Goal: Task Accomplishment & Management: Manage account settings

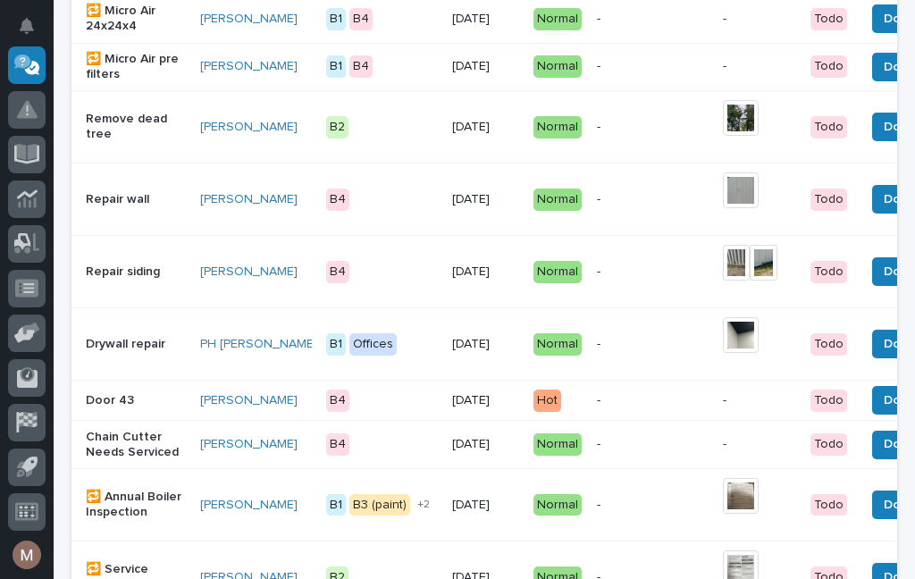
scroll to position [1138, 0]
click at [883, 411] on span "Done" at bounding box center [899, 399] width 32 height 21
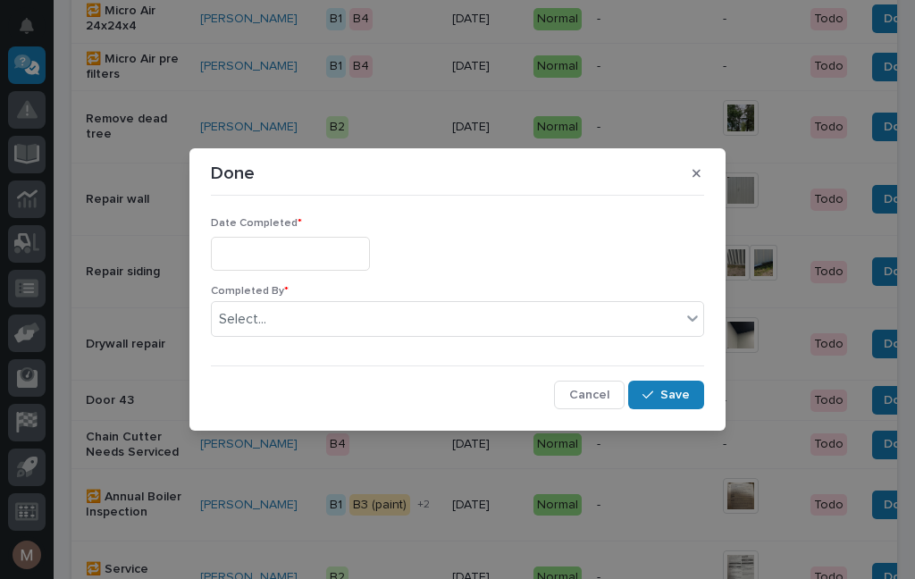
click at [282, 250] on input "text" at bounding box center [290, 253] width 159 height 33
click at [335, 249] on input "text" at bounding box center [290, 253] width 159 height 33
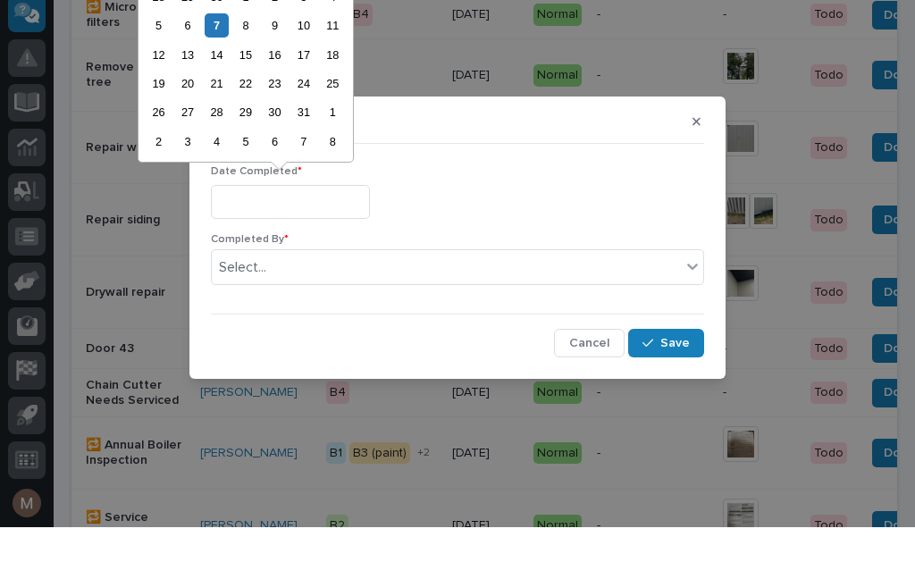
click at [234, 65] on div "8" at bounding box center [245, 77] width 24 height 24
type input "**********"
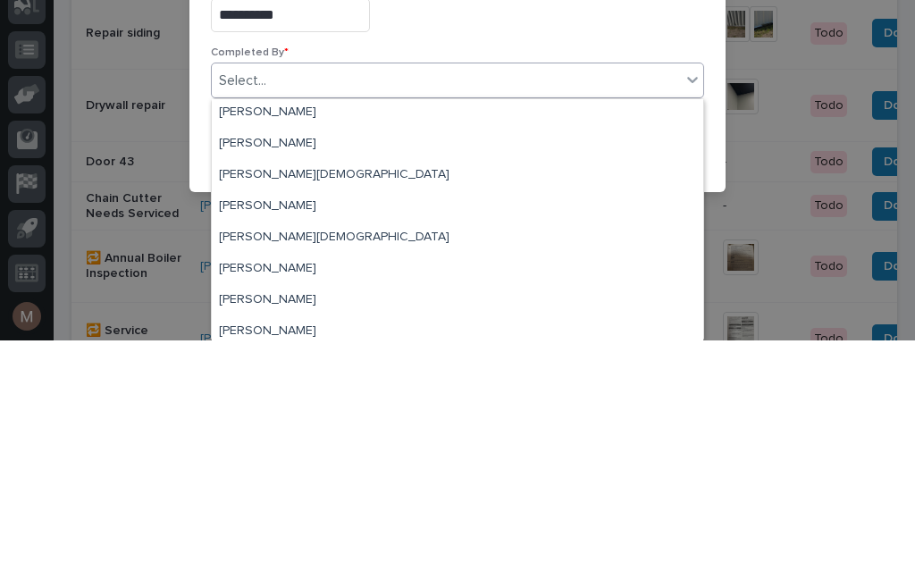
scroll to position [34, 0]
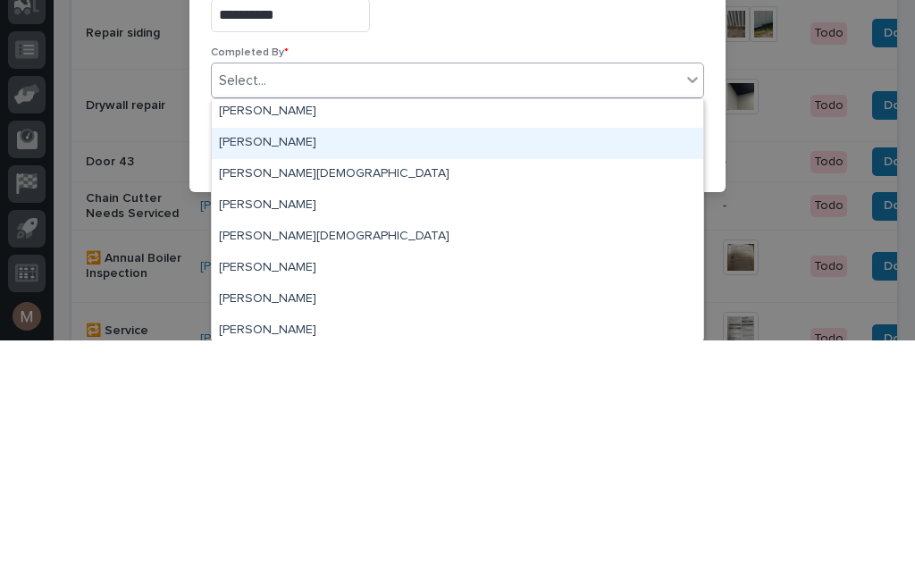
click at [271, 366] on div "Jerry Yoder" at bounding box center [457, 381] width 491 height 31
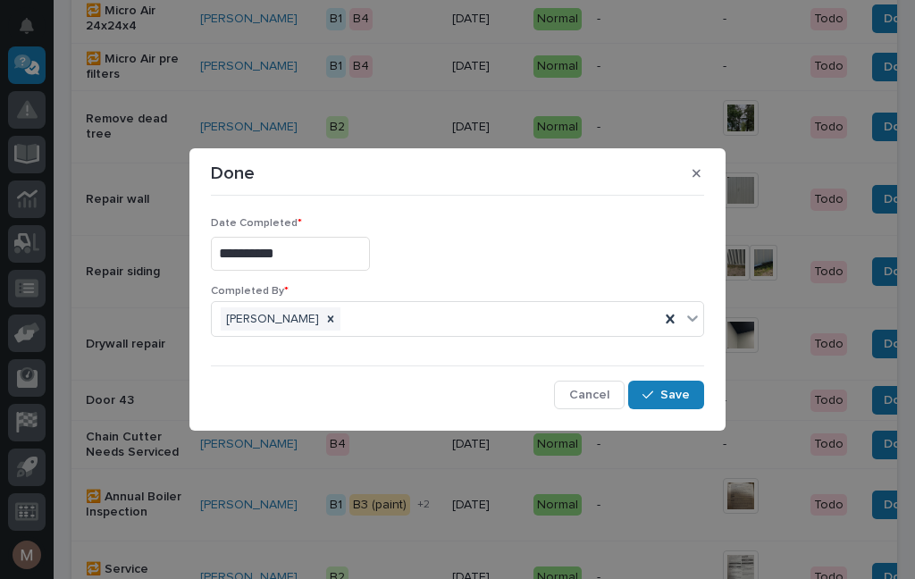
click at [666, 395] on span "Save" at bounding box center [674, 395] width 29 height 16
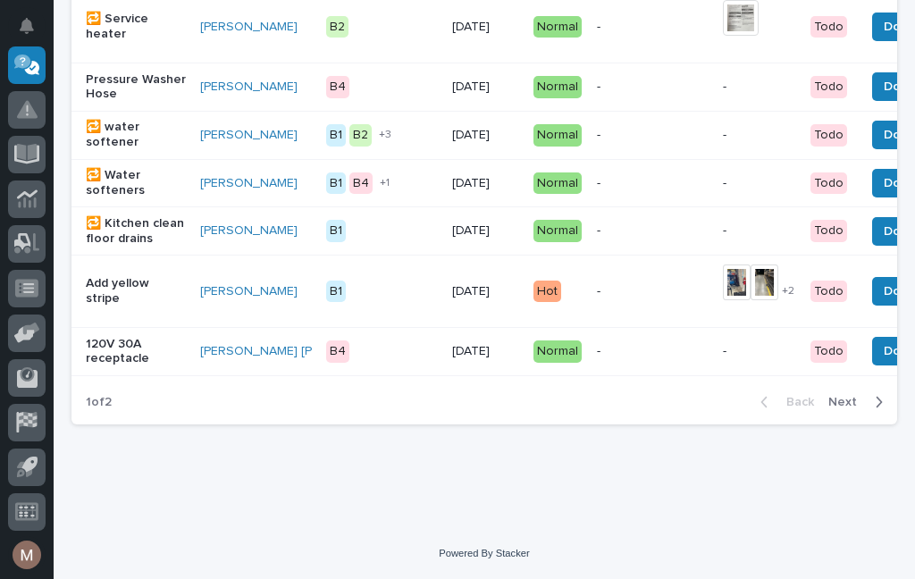
scroll to position [1670, 0]
click at [837, 408] on span "Next" at bounding box center [847, 402] width 39 height 16
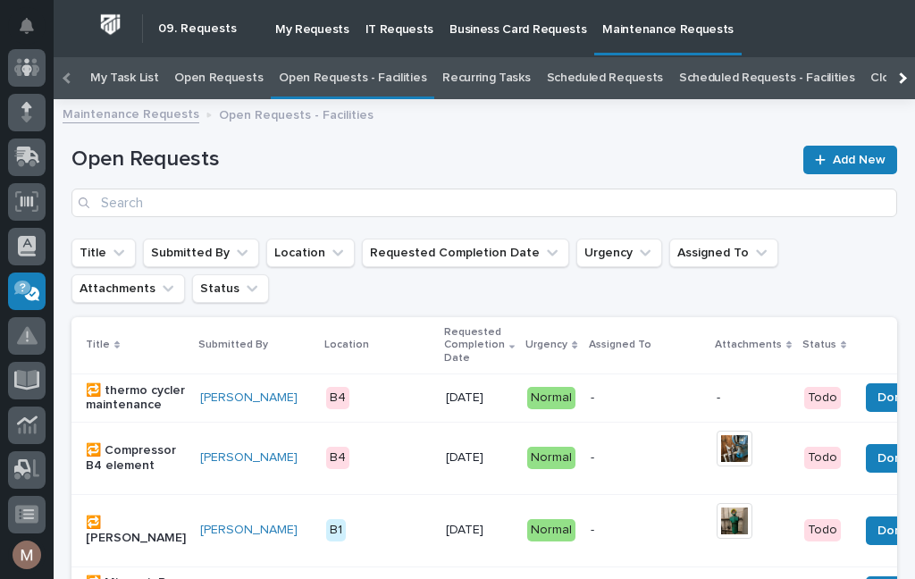
click at [714, 114] on div "Maintenance Requests Open Requests - Facilities" at bounding box center [484, 115] width 861 height 25
